Goal: Task Accomplishment & Management: Complete application form

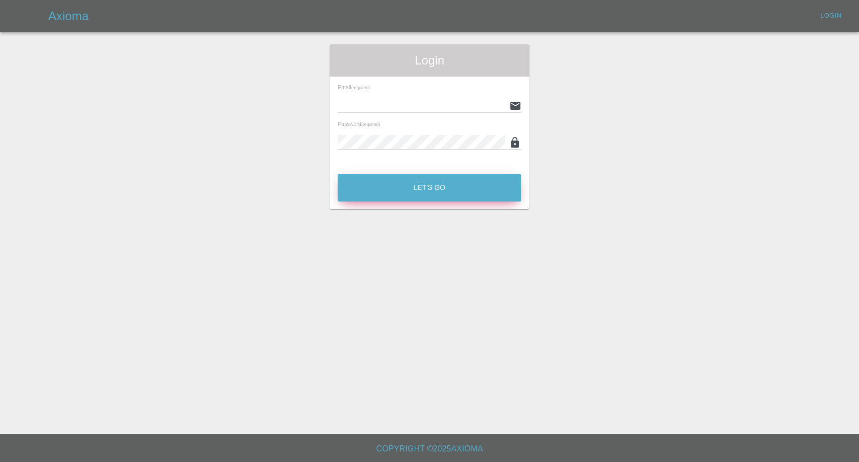
type input "[EMAIL_ADDRESS][DOMAIN_NAME]"
click at [400, 182] on button "Let's Go" at bounding box center [429, 188] width 183 height 28
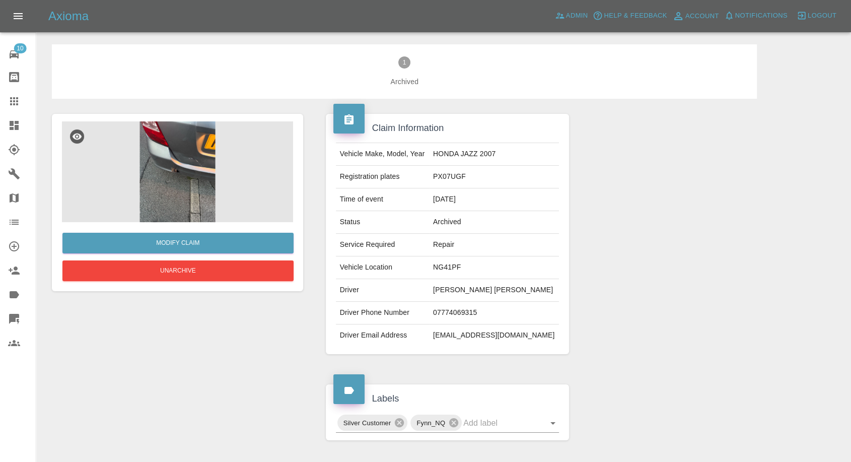
click at [13, 101] on icon at bounding box center [14, 101] width 8 height 8
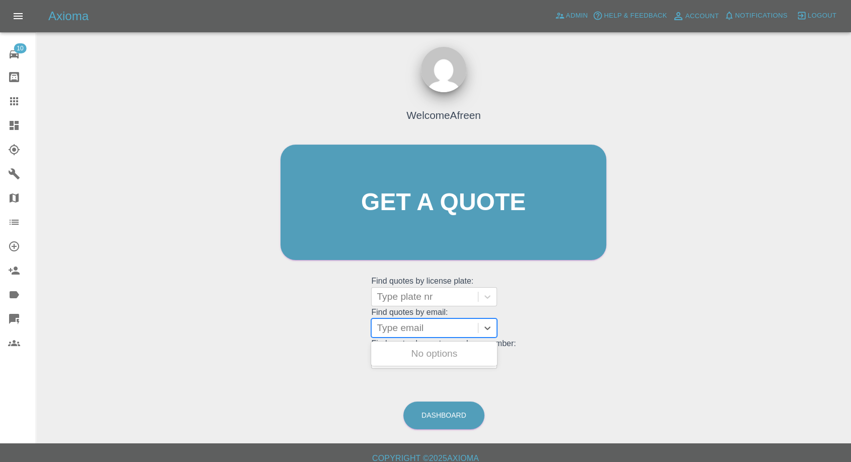
click at [398, 334] on div at bounding box center [425, 328] width 96 height 14
paste input "[EMAIL_ADDRESS][DOMAIN_NAME]"
type input "[EMAIL_ADDRESS][DOMAIN_NAME]"
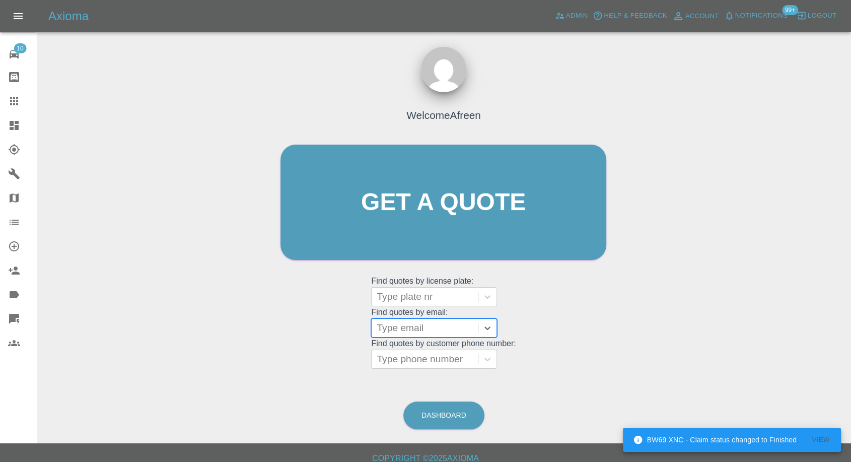
scroll to position [0, 0]
click at [410, 295] on div at bounding box center [425, 296] width 96 height 14
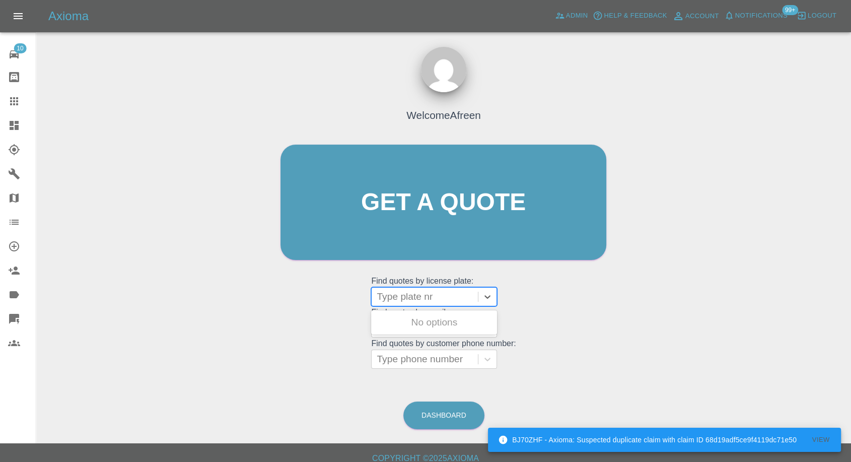
paste input "DK64DHZ"
type input "DK64DHZ"
click at [429, 323] on div "DK64DHZ, Fnol" at bounding box center [434, 322] width 126 height 20
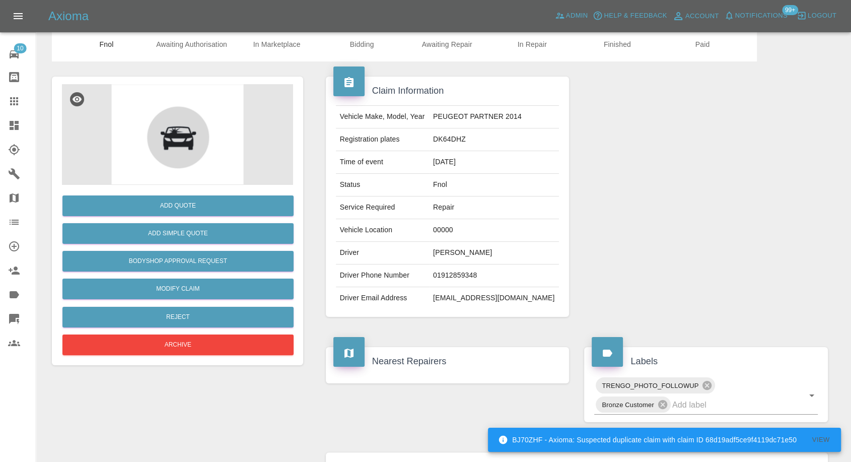
scroll to position [56, 0]
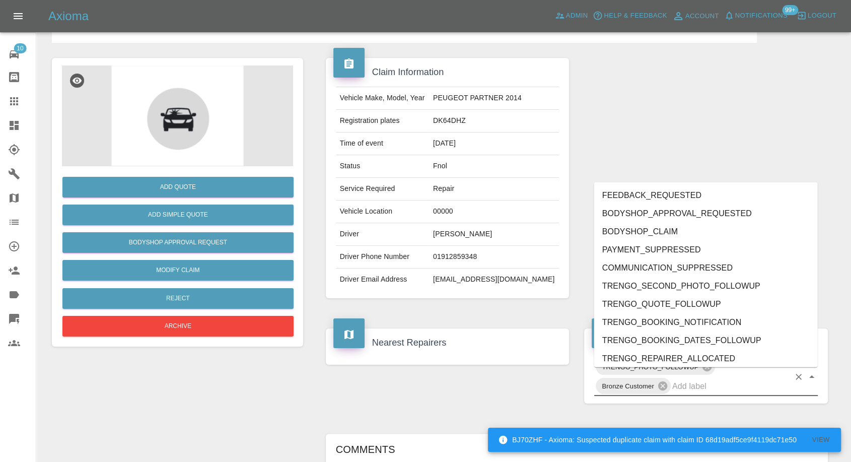
click at [715, 394] on input "text" at bounding box center [730, 386] width 117 height 16
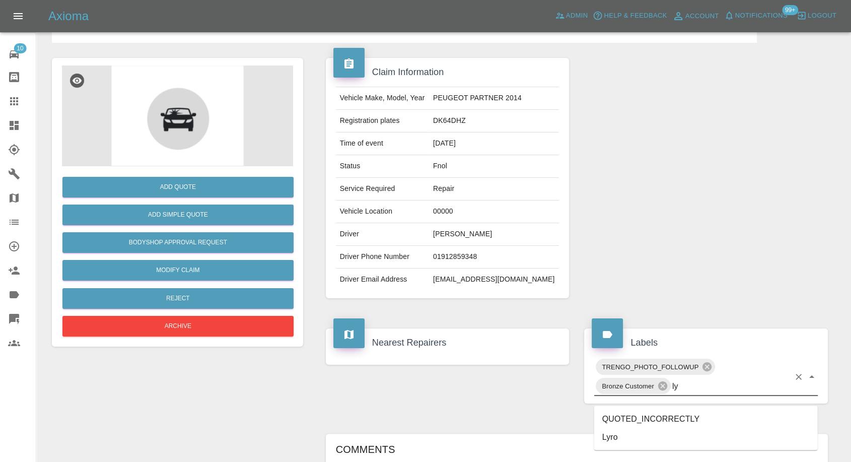
type input "lyr"
click at [631, 414] on li "Lyro" at bounding box center [706, 418] width 224 height 18
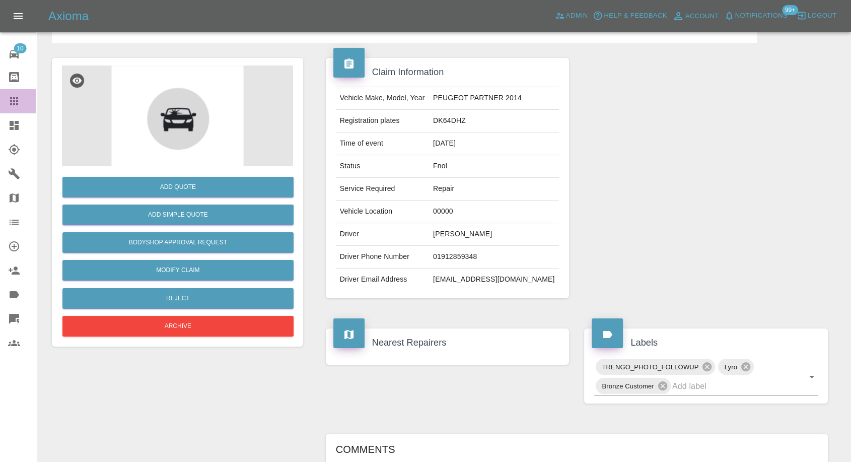
click at [16, 96] on icon at bounding box center [14, 101] width 12 height 12
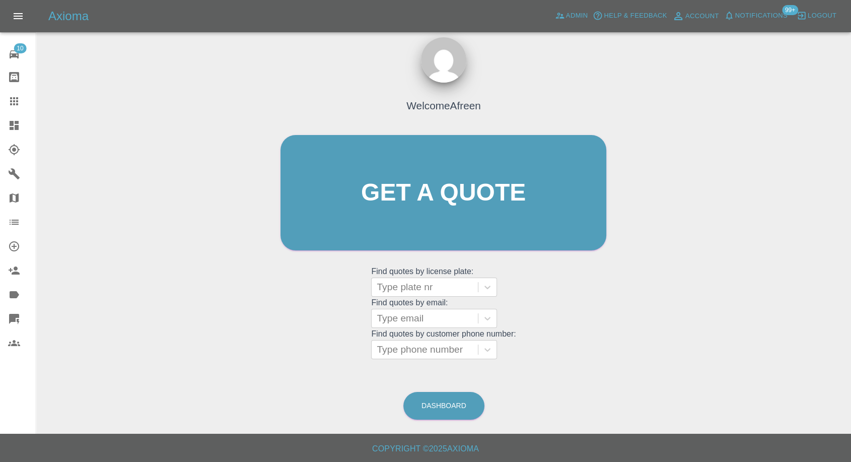
scroll to position [9, 0]
click at [436, 348] on div at bounding box center [425, 350] width 96 height 14
paste input "07908449954"
type input "07908449954"
click at [426, 324] on div at bounding box center [425, 319] width 96 height 14
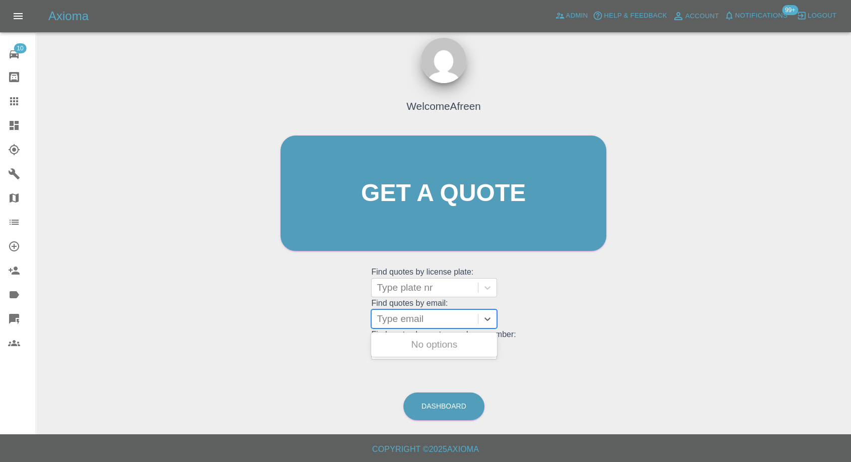
paste input "[EMAIL_ADDRESS][DOMAIN_NAME]"
type input "[EMAIL_ADDRESS][DOMAIN_NAME]"
click at [432, 344] on div "DV67AXJ, Fnol" at bounding box center [434, 344] width 126 height 20
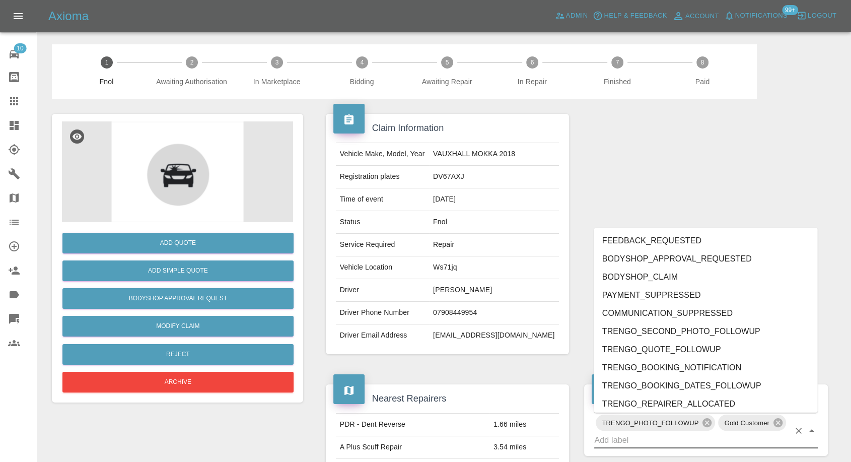
click at [617, 439] on input "text" at bounding box center [691, 440] width 195 height 16
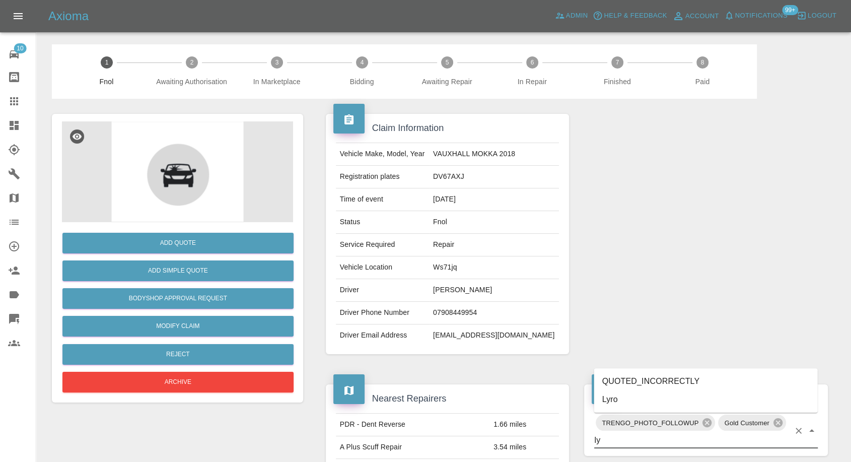
type input "lyr"
click at [606, 395] on li "Lyro" at bounding box center [706, 399] width 224 height 18
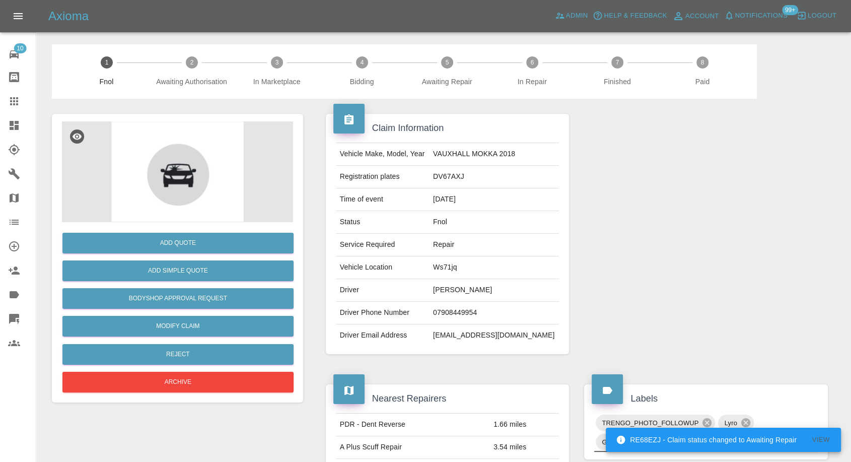
drag, startPoint x: 12, startPoint y: 101, endPoint x: 49, endPoint y: 129, distance: 46.7
click at [12, 102] on icon at bounding box center [14, 101] width 12 height 12
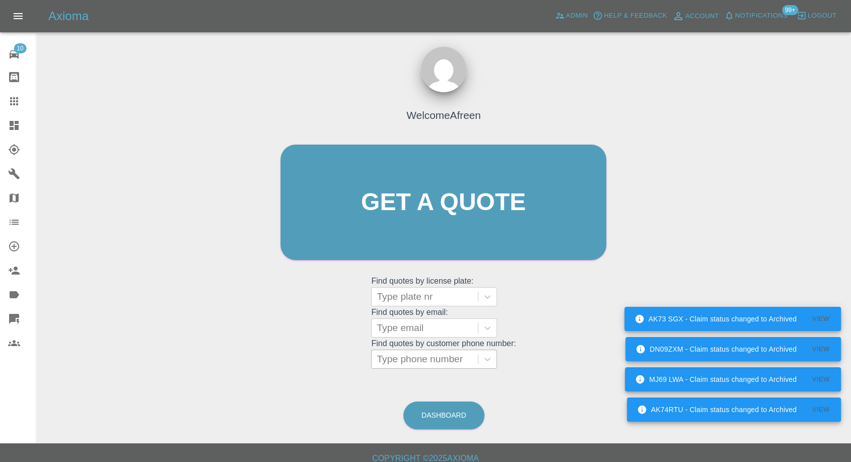
click at [439, 358] on div at bounding box center [425, 359] width 96 height 14
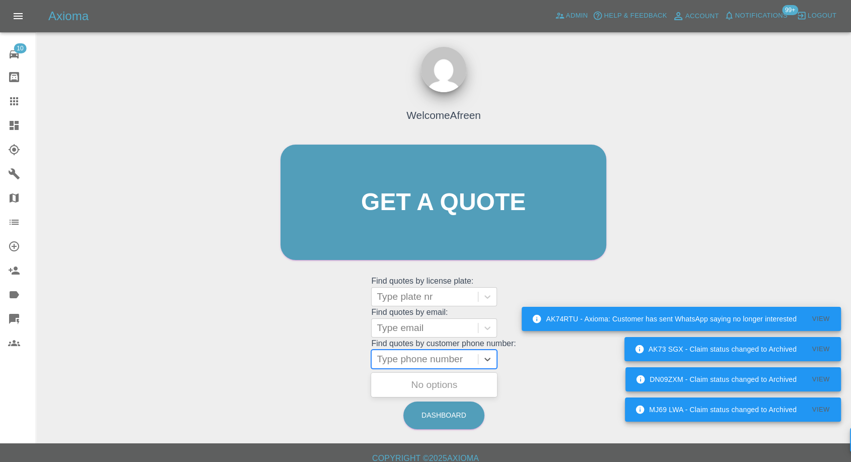
paste input "07932733089"
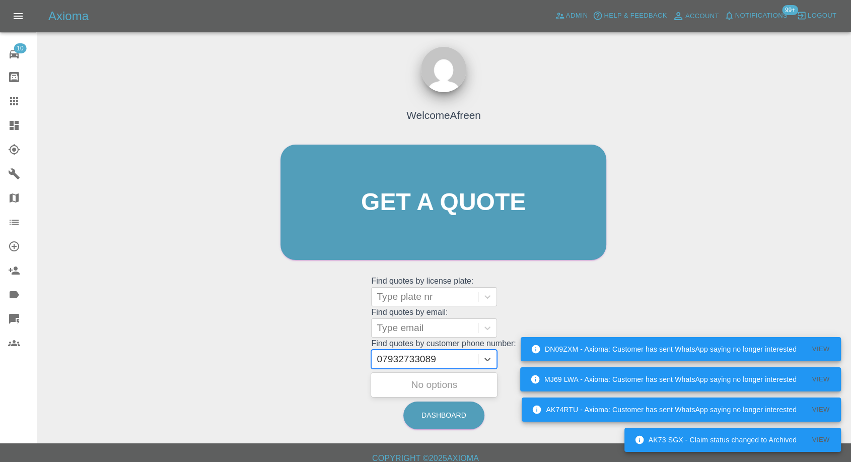
type input "07932733089"
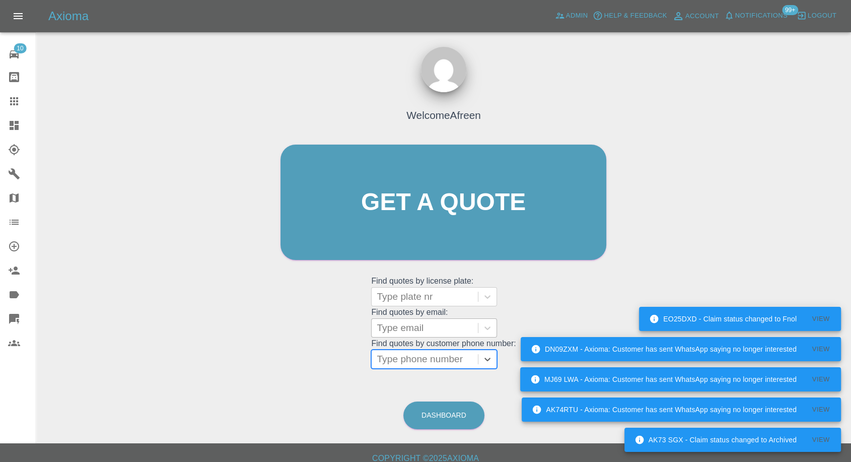
click at [398, 332] on div at bounding box center [425, 328] width 96 height 14
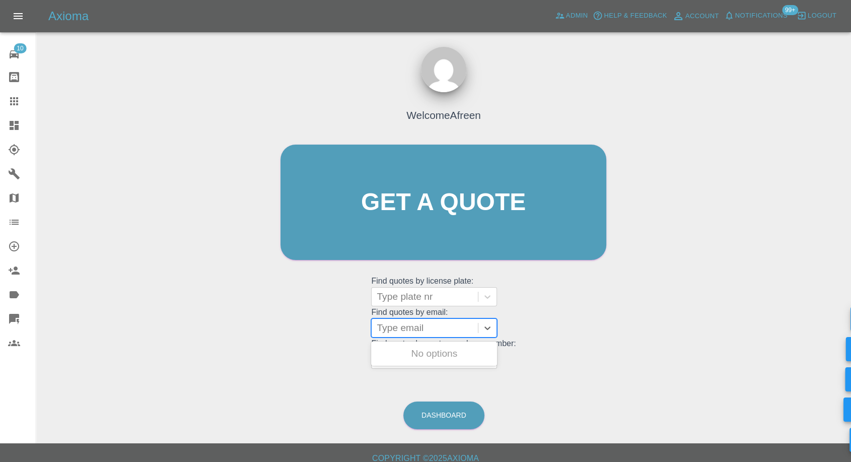
paste input "[EMAIL_ADDRESS][DOMAIN_NAME]"
type input "[EMAIL_ADDRESS][DOMAIN_NAME]"
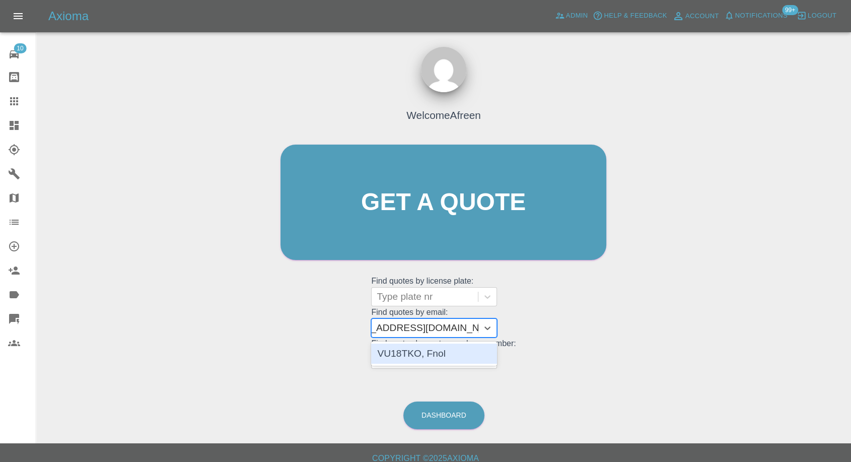
click at [426, 351] on div "VU18TKO, Fnol" at bounding box center [434, 353] width 126 height 20
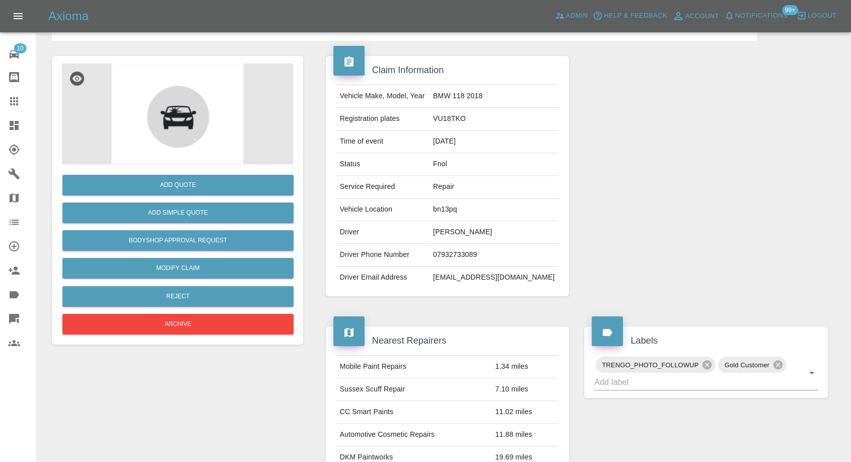
scroll to position [112, 0]
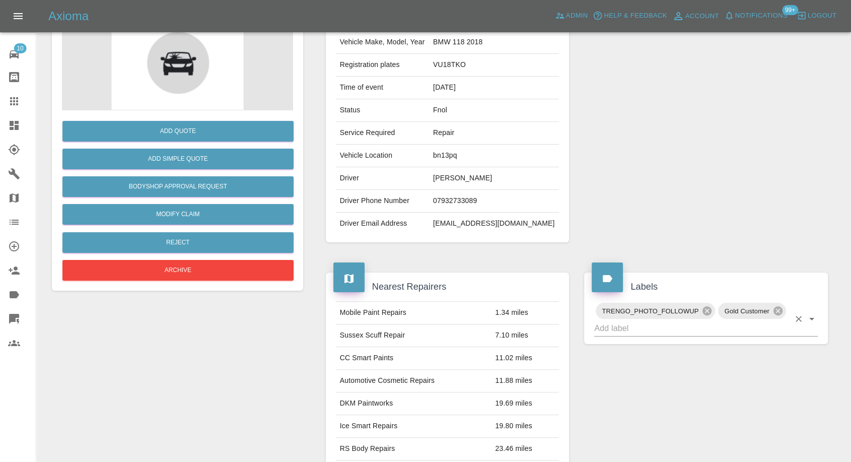
click at [667, 325] on input "text" at bounding box center [691, 328] width 195 height 16
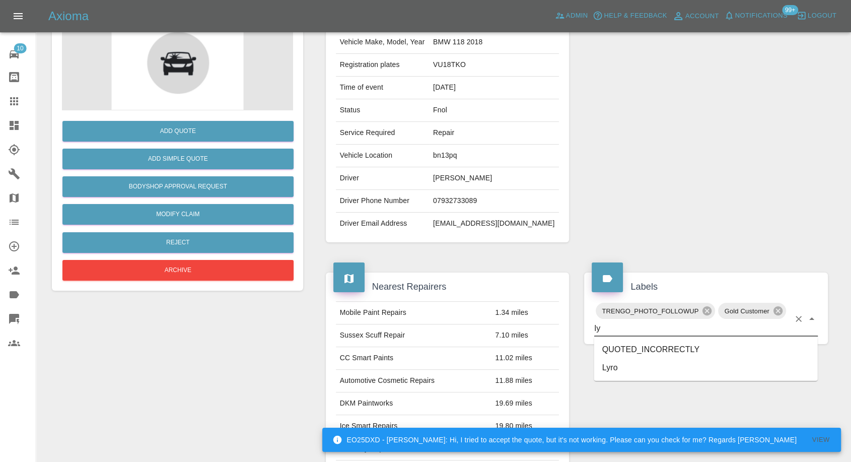
type input "lyr"
click at [623, 352] on li "Lyro" at bounding box center [706, 349] width 224 height 18
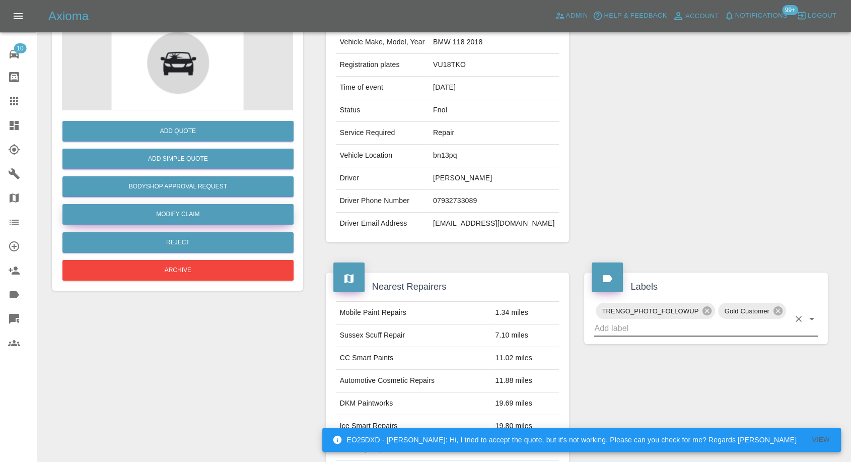
click at [188, 219] on link "Modify Claim" at bounding box center [177, 214] width 231 height 21
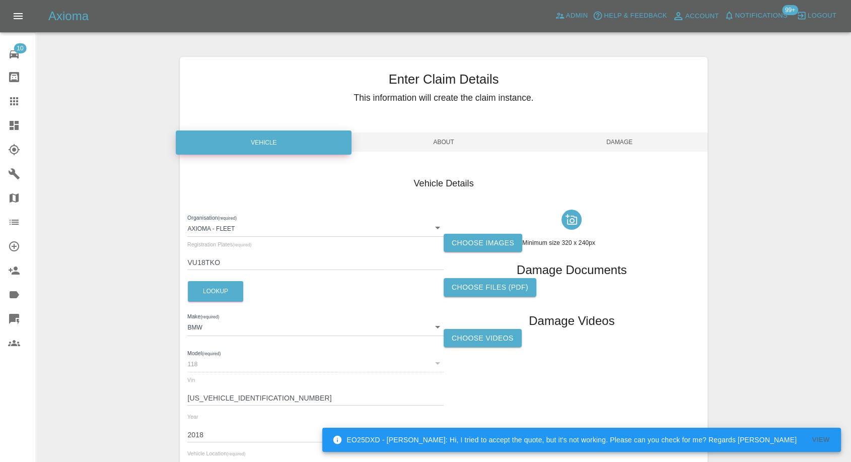
click at [475, 245] on label "Choose images" at bounding box center [482, 243] width 79 height 19
click at [0, 0] on input "Choose images" at bounding box center [0, 0] width 0 height 0
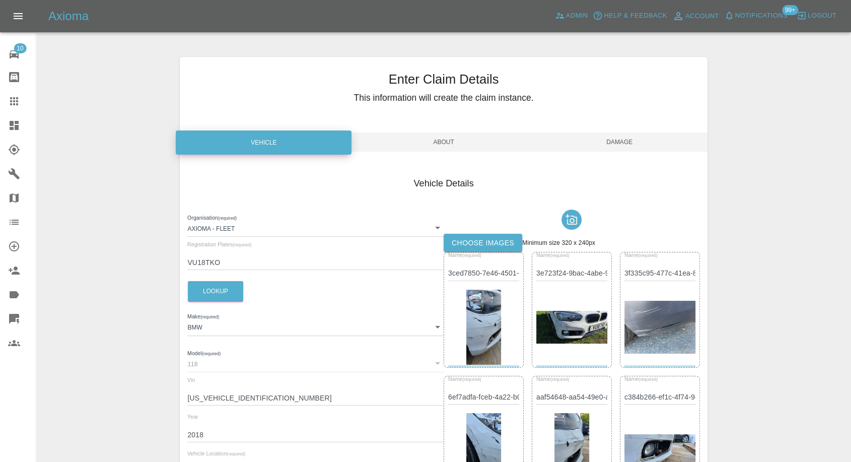
click at [677, 346] on img at bounding box center [659, 327] width 71 height 53
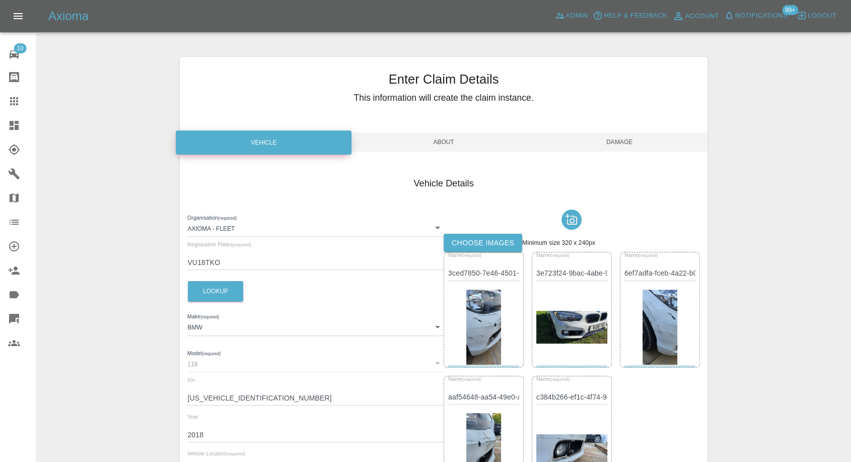
click at [613, 142] on span "Damage" at bounding box center [620, 141] width 176 height 19
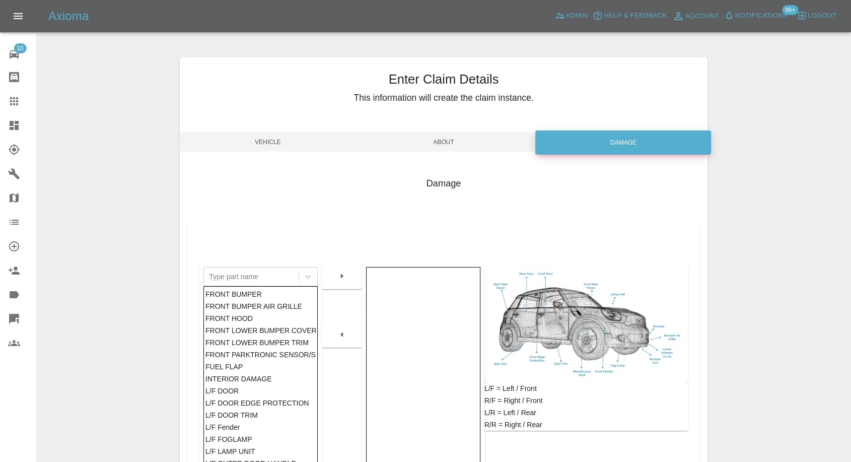
scroll to position [161, 0]
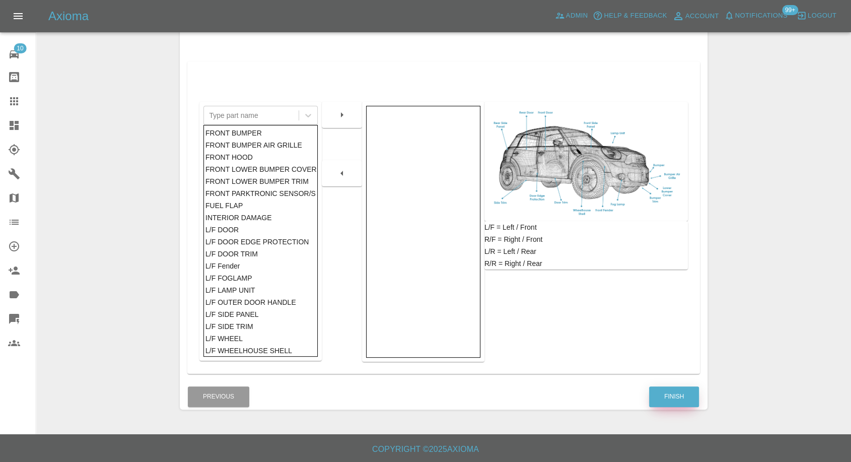
click at [686, 396] on button "Finish" at bounding box center [674, 396] width 50 height 21
